Goal: Task Accomplishment & Management: Use online tool/utility

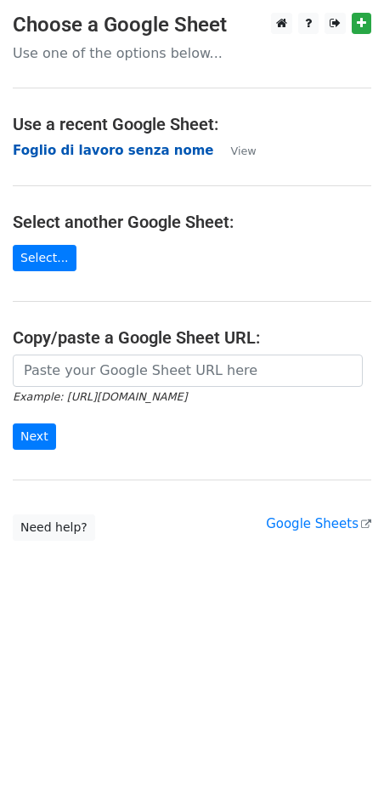
click at [103, 145] on strong "Foglio di lavoro senza nome" at bounding box center [114, 150] width 202 height 15
click at [82, 146] on strong "Foglio di lavoro senza nome" at bounding box center [114, 150] width 202 height 15
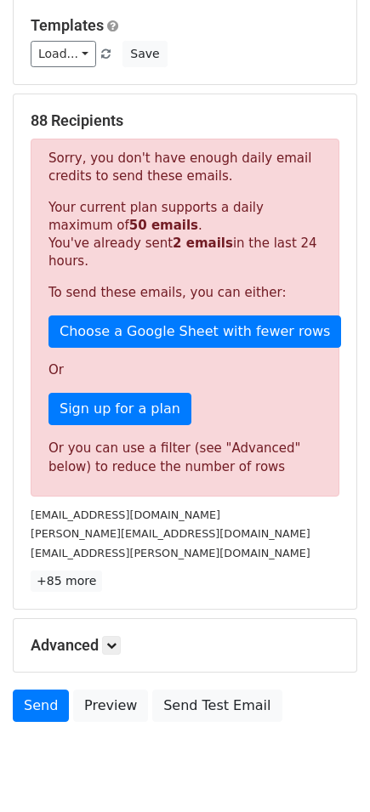
scroll to position [218, 0]
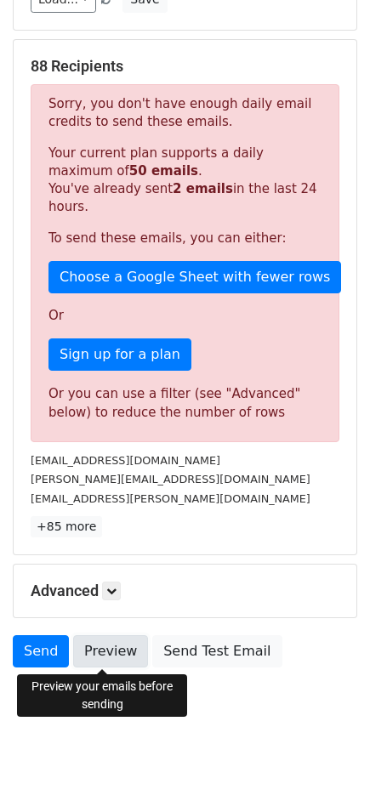
click at [109, 649] on link "Preview" at bounding box center [110, 651] width 75 height 32
click at [122, 660] on link "Preview" at bounding box center [110, 651] width 75 height 32
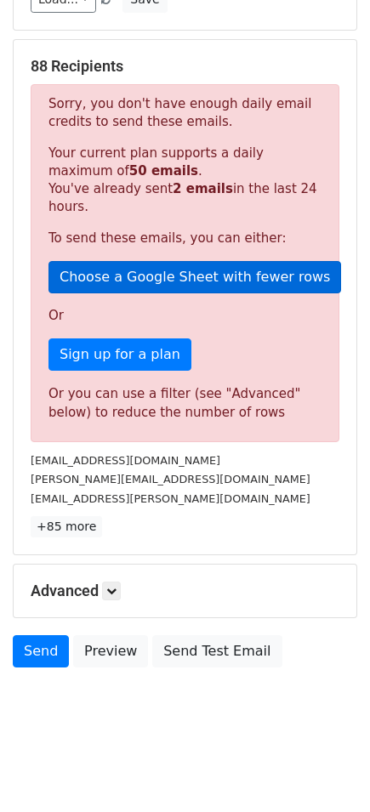
scroll to position [0, 0]
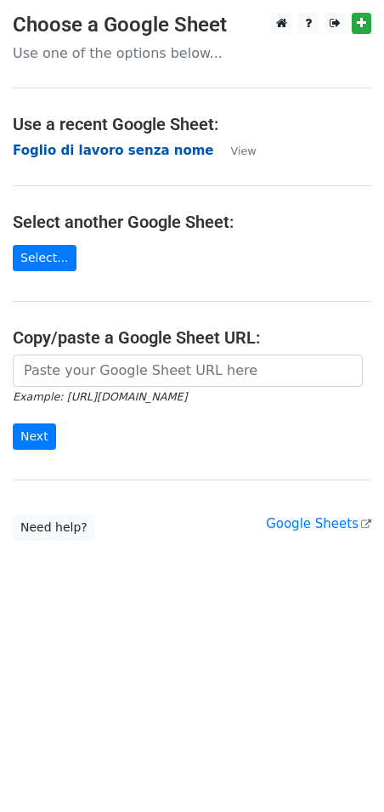
click at [33, 150] on strong "Foglio di lavoro senza nome" at bounding box center [114, 150] width 202 height 15
click at [51, 158] on strong "Foglio di lavoro senza nome" at bounding box center [114, 150] width 202 height 15
click at [98, 151] on strong "Foglio di lavoro senza nome" at bounding box center [114, 150] width 202 height 15
click at [77, 146] on strong "Foglio di lavoro senza nome" at bounding box center [114, 150] width 202 height 15
click at [92, 139] on main "Choose a Google Sheet Use one of the options below... Use a recent Google Sheet…" at bounding box center [192, 277] width 384 height 528
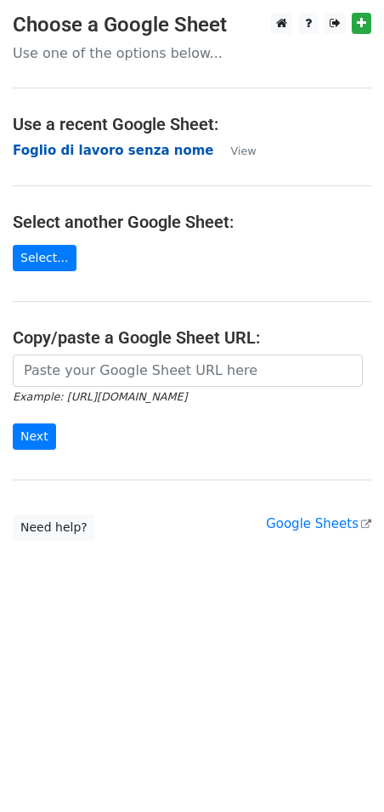
click at [92, 147] on strong "Foglio di lavoro senza nome" at bounding box center [114, 150] width 202 height 15
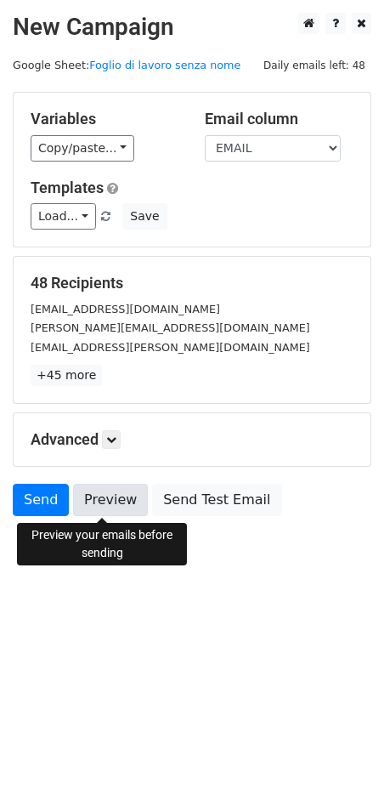
click at [111, 495] on link "Preview" at bounding box center [110, 500] width 75 height 32
click at [116, 507] on link "Preview" at bounding box center [110, 500] width 75 height 32
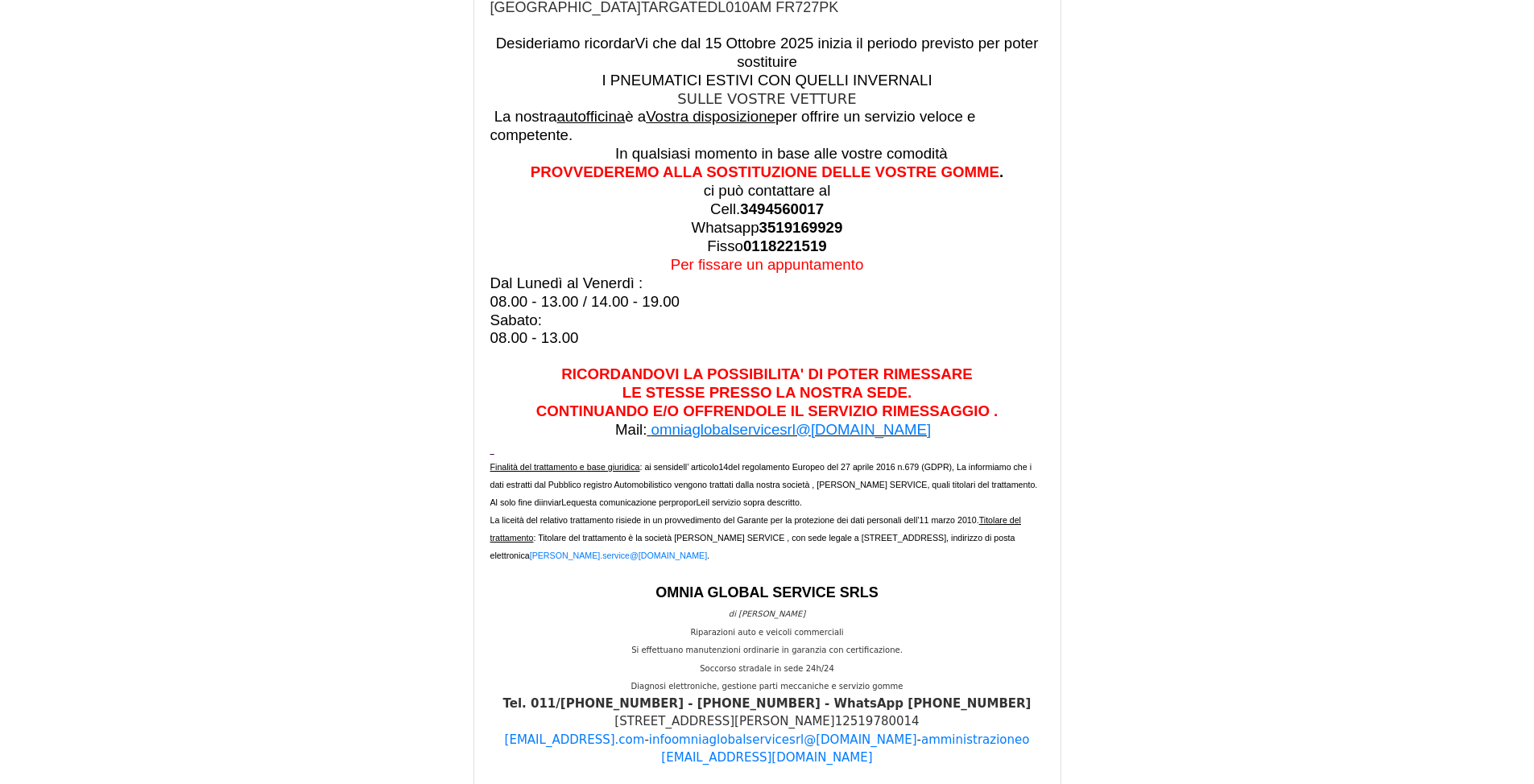
scroll to position [2496, 0]
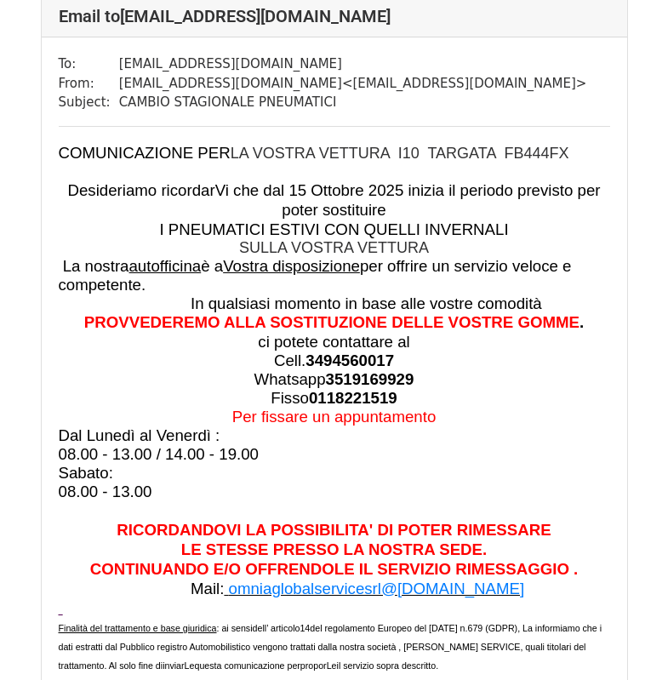
scroll to position [33678, 0]
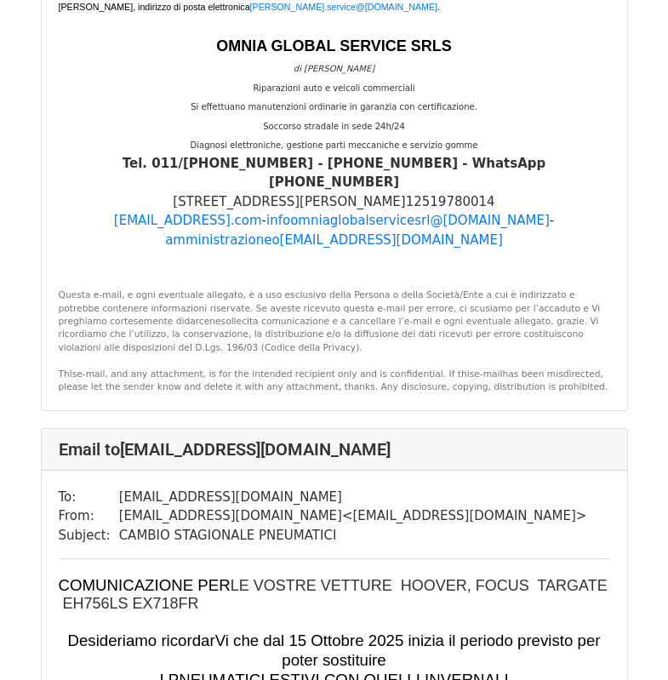
scroll to position [54184, 0]
